Goal: Transaction & Acquisition: Purchase product/service

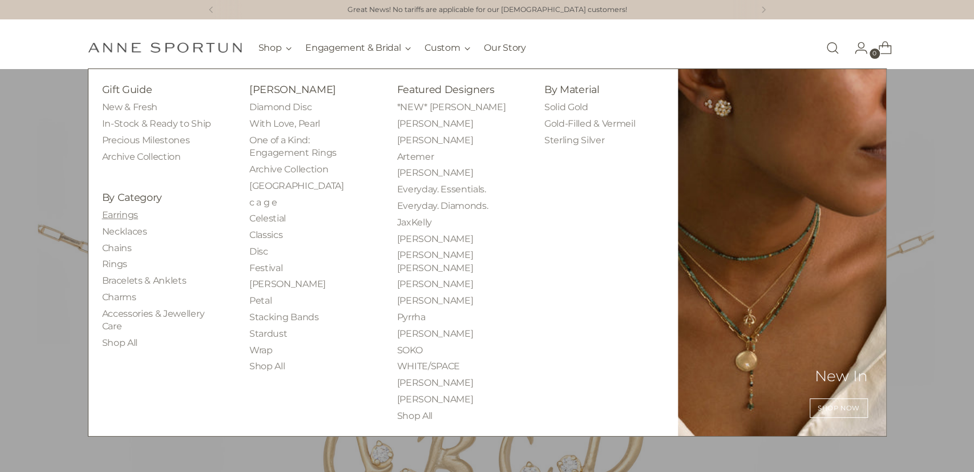
click at [137, 214] on link "Earrings" at bounding box center [120, 214] width 36 height 11
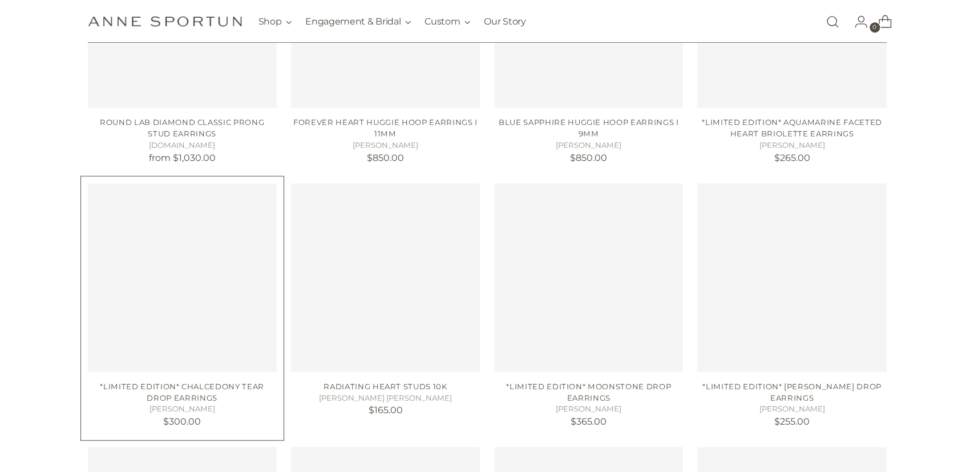
scroll to position [593, 0]
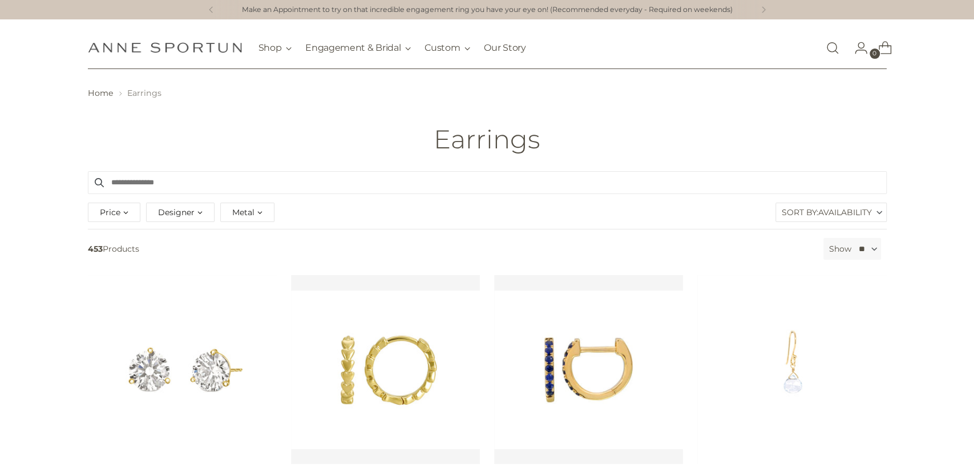
click at [829, 44] on link "Open search modal" at bounding box center [832, 48] width 23 height 23
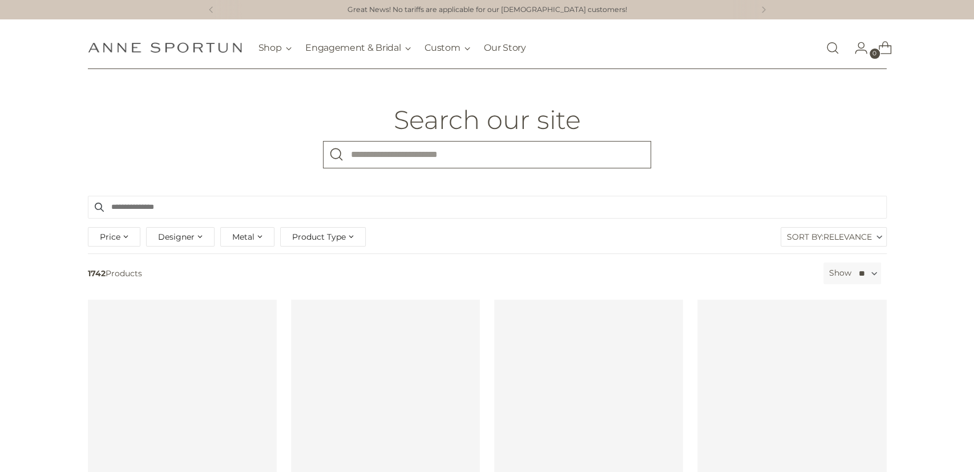
click at [399, 151] on input "What are you looking for?" at bounding box center [487, 154] width 328 height 27
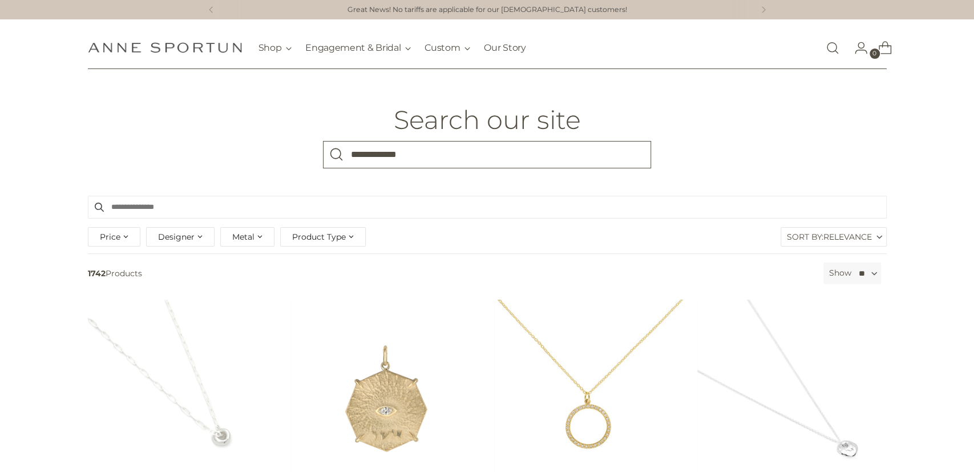
type input "**********"
click at [323, 141] on button "Search" at bounding box center [336, 154] width 27 height 27
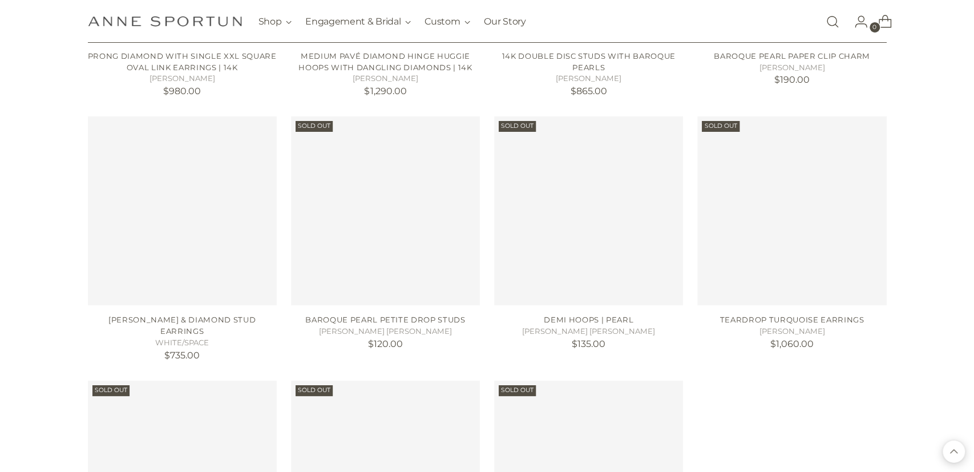
scroll to position [2788, 0]
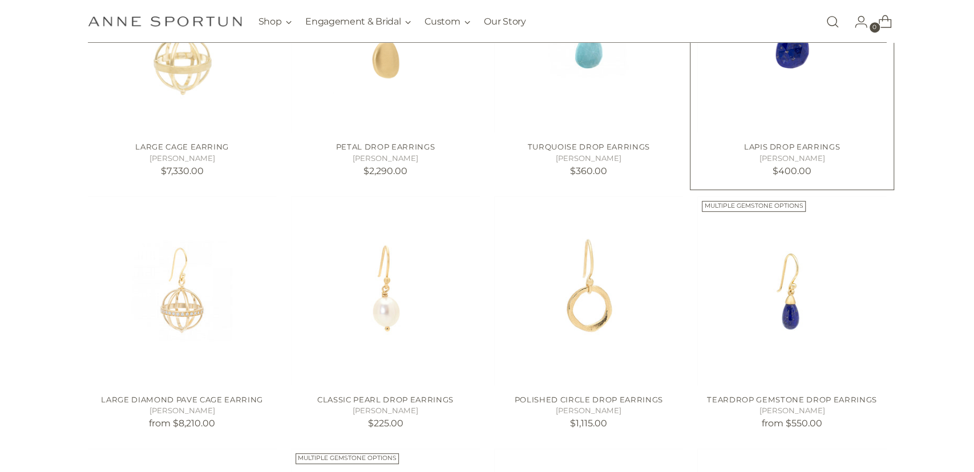
scroll to position [415, 0]
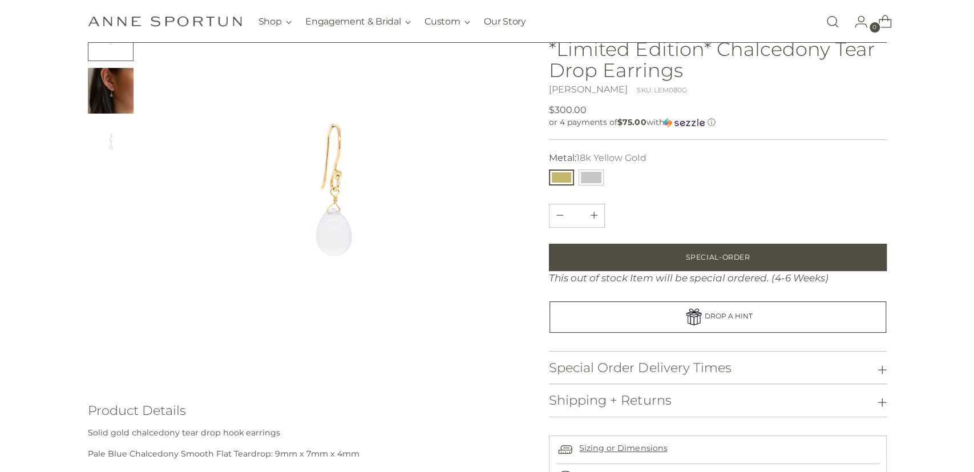
scroll to position [119, 0]
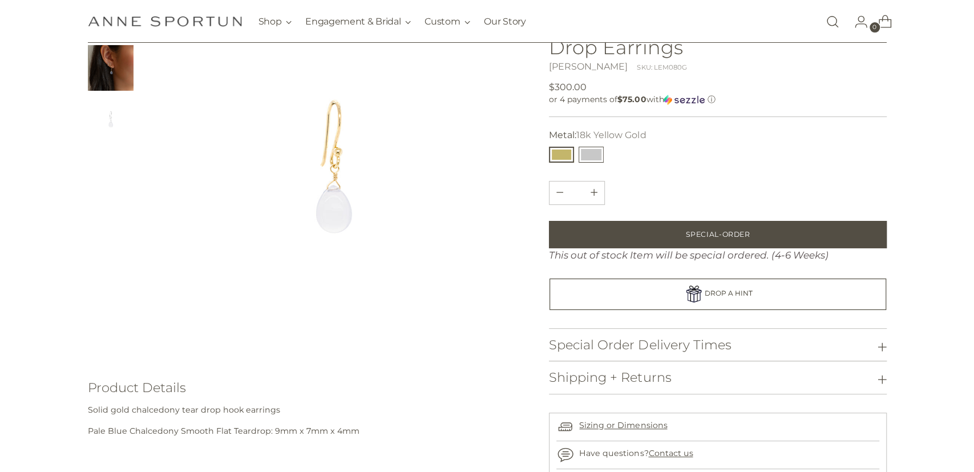
click at [585, 151] on button "14k White Gold" at bounding box center [590, 155] width 25 height 16
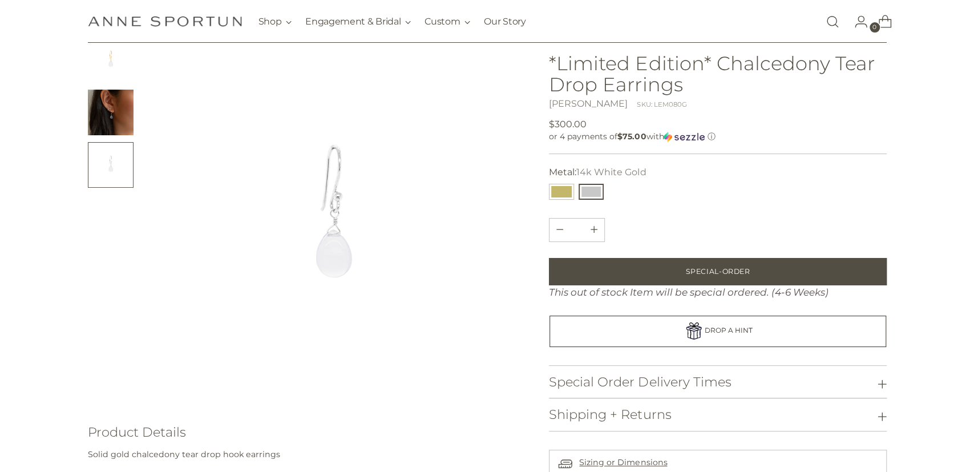
scroll to position [59, 0]
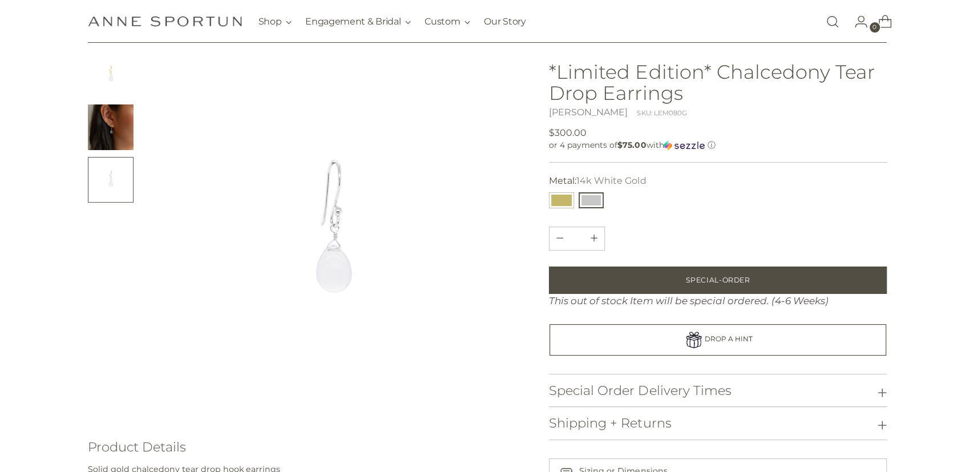
click at [569, 192] on div "**********" at bounding box center [575, 200] width 59 height 21
click at [564, 198] on button "18k Yellow Gold" at bounding box center [561, 200] width 25 height 16
click at [588, 199] on button "14k White Gold" at bounding box center [590, 200] width 25 height 16
